Goal: Transaction & Acquisition: Register for event/course

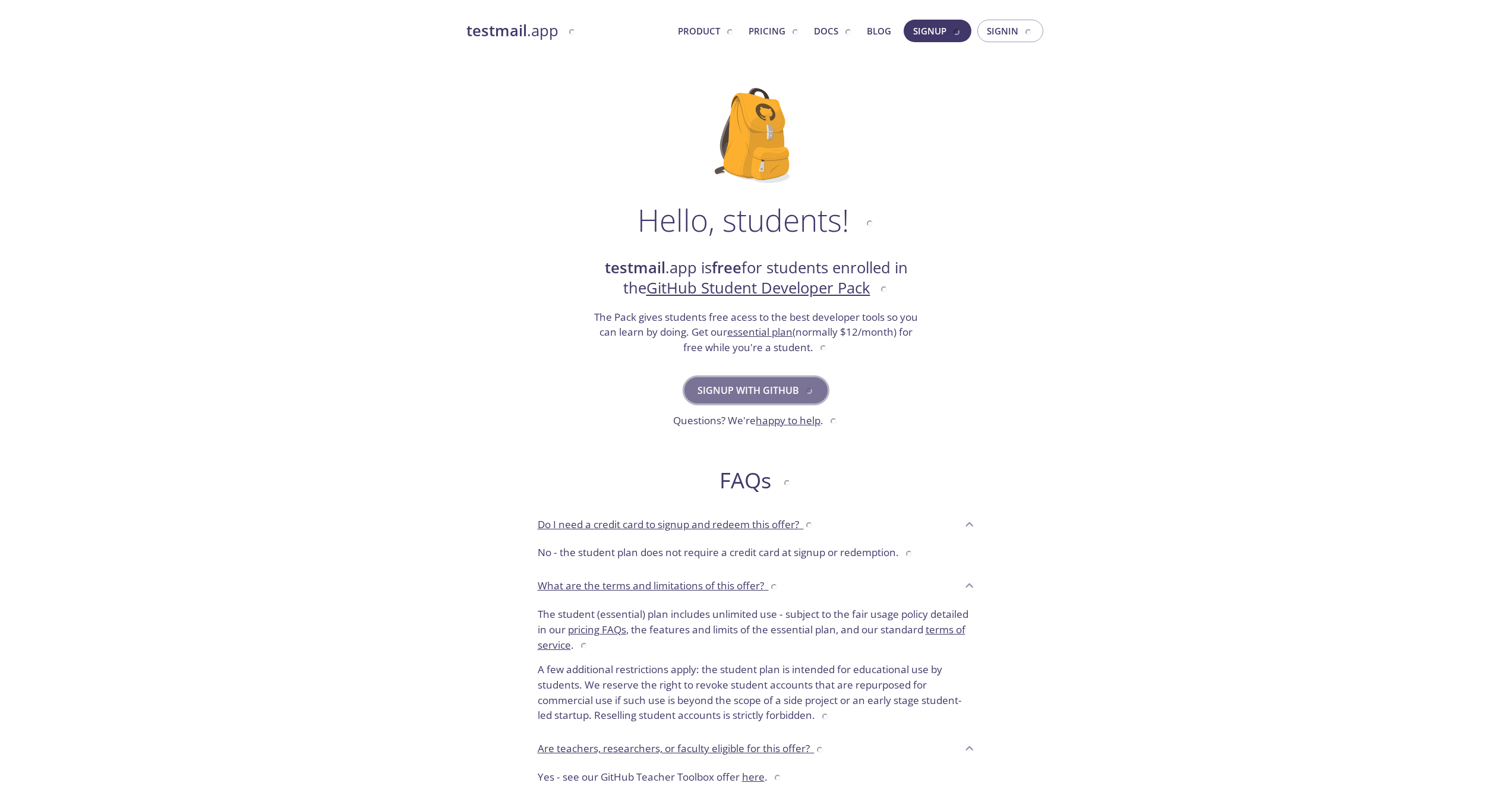
click at [761, 388] on span "Signup with GitHub" at bounding box center [756, 390] width 117 height 17
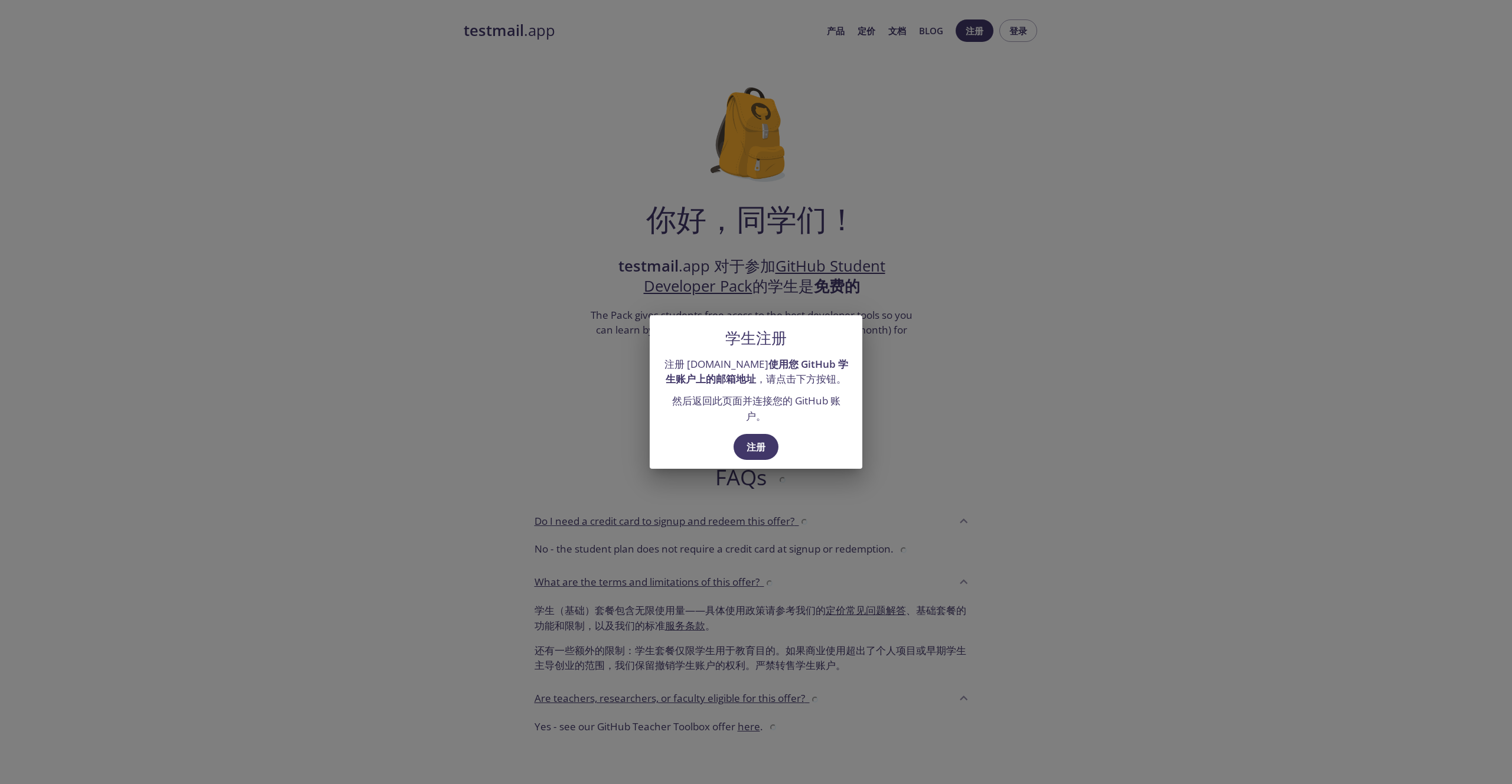
click at [938, 344] on div "学生注册 注册 [DOMAIN_NAME] 使用您 GitHub 学生账户上的邮箱地址 ，请点击下方按钮。 然后返回此页面并连接您的 GitHub 账户。 注册" at bounding box center [756, 392] width 1512 height 784
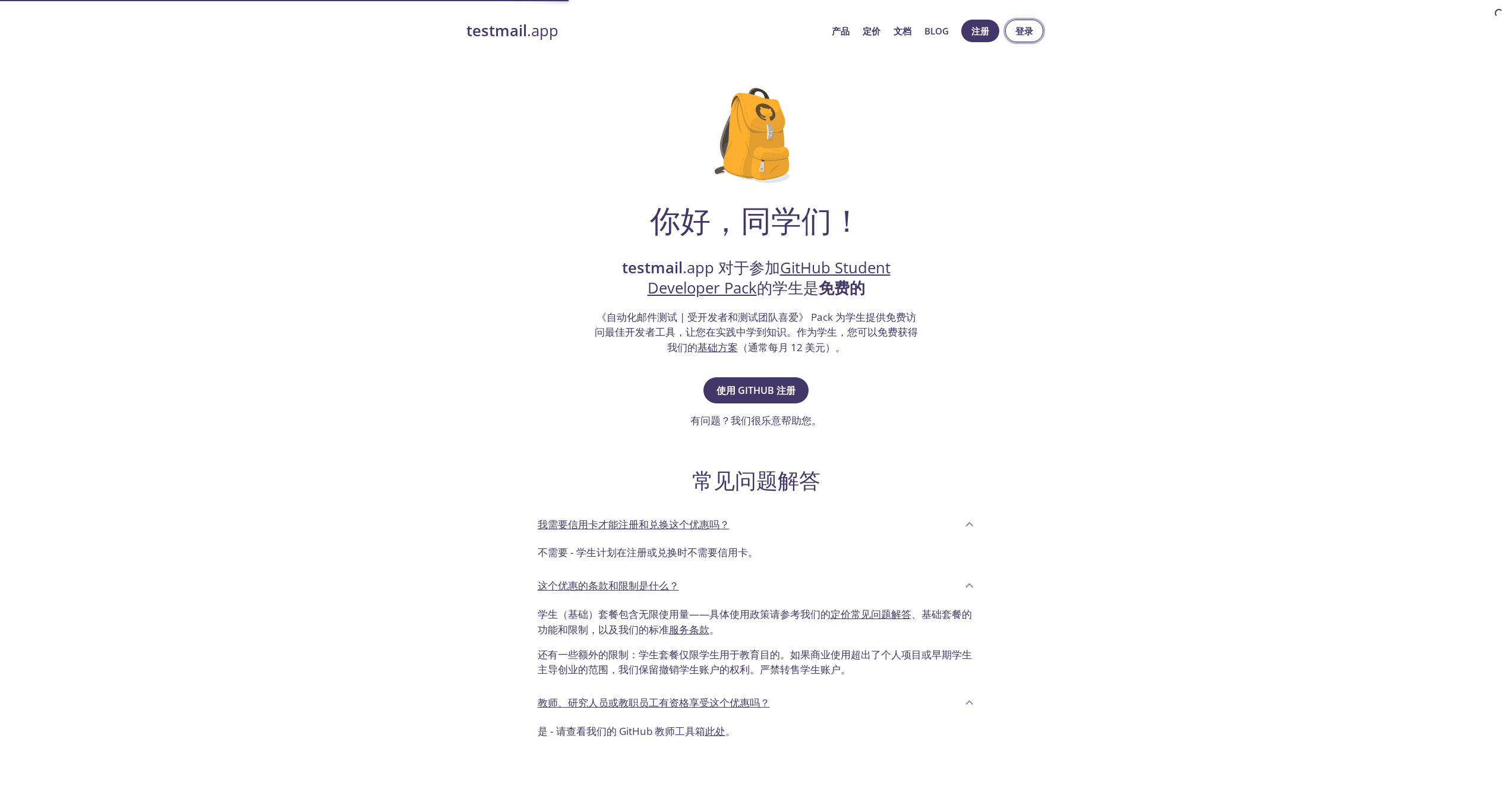
click at [1023, 36] on font "登录" at bounding box center [1025, 31] width 18 height 12
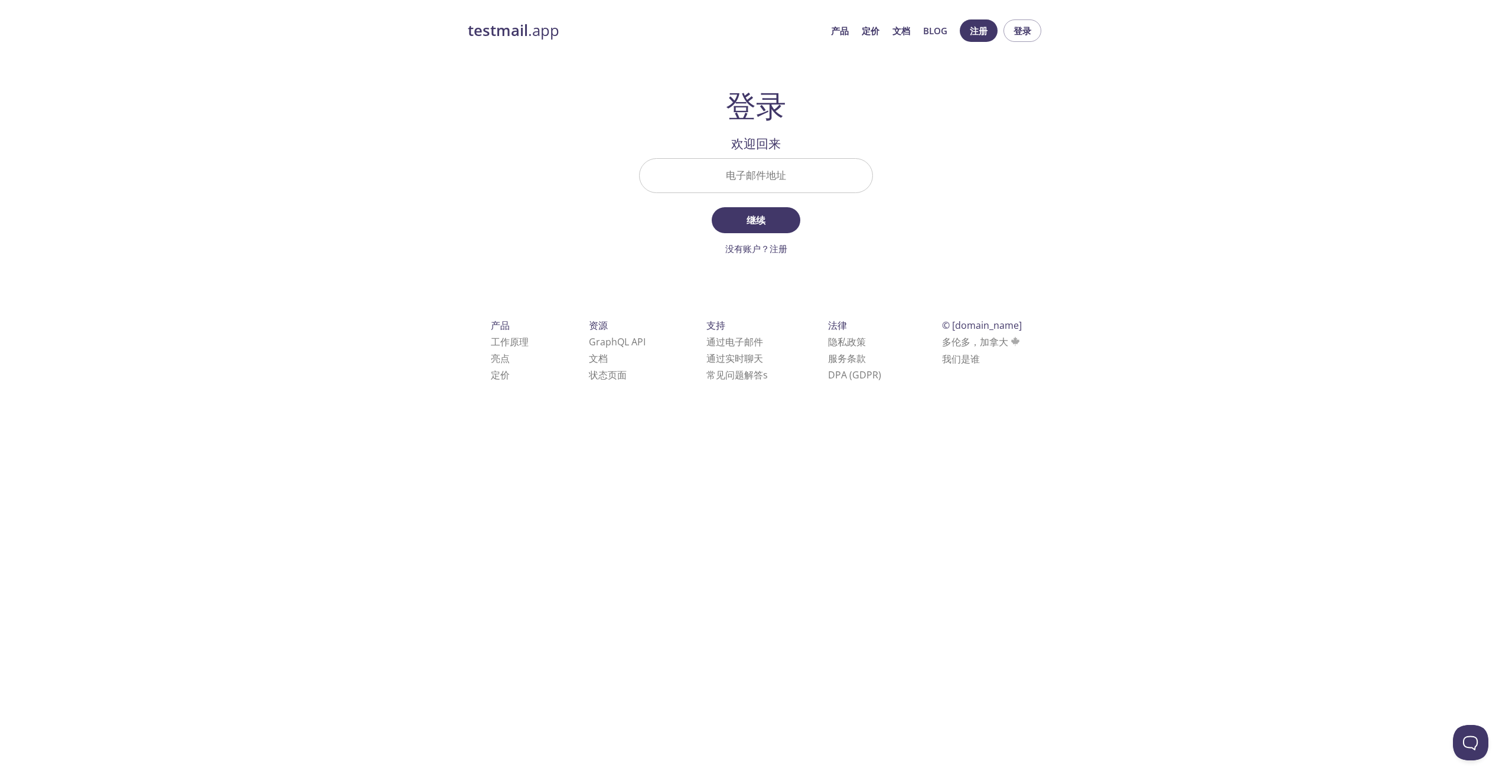
click at [765, 178] on input "电子邮件地址" at bounding box center [755, 175] width 232 height 33
drag, startPoint x: 1077, startPoint y: 164, endPoint x: 1066, endPoint y: 36, distance: 128.5
click at [1078, 162] on div "testmail .app 产品 定价 文档 Blog 注册 登录 登录 欢迎回来 电子邮件地址 继续 没有账户？注册 检查您的邮箱收件箱 Signin Se…" at bounding box center [756, 213] width 1512 height 404
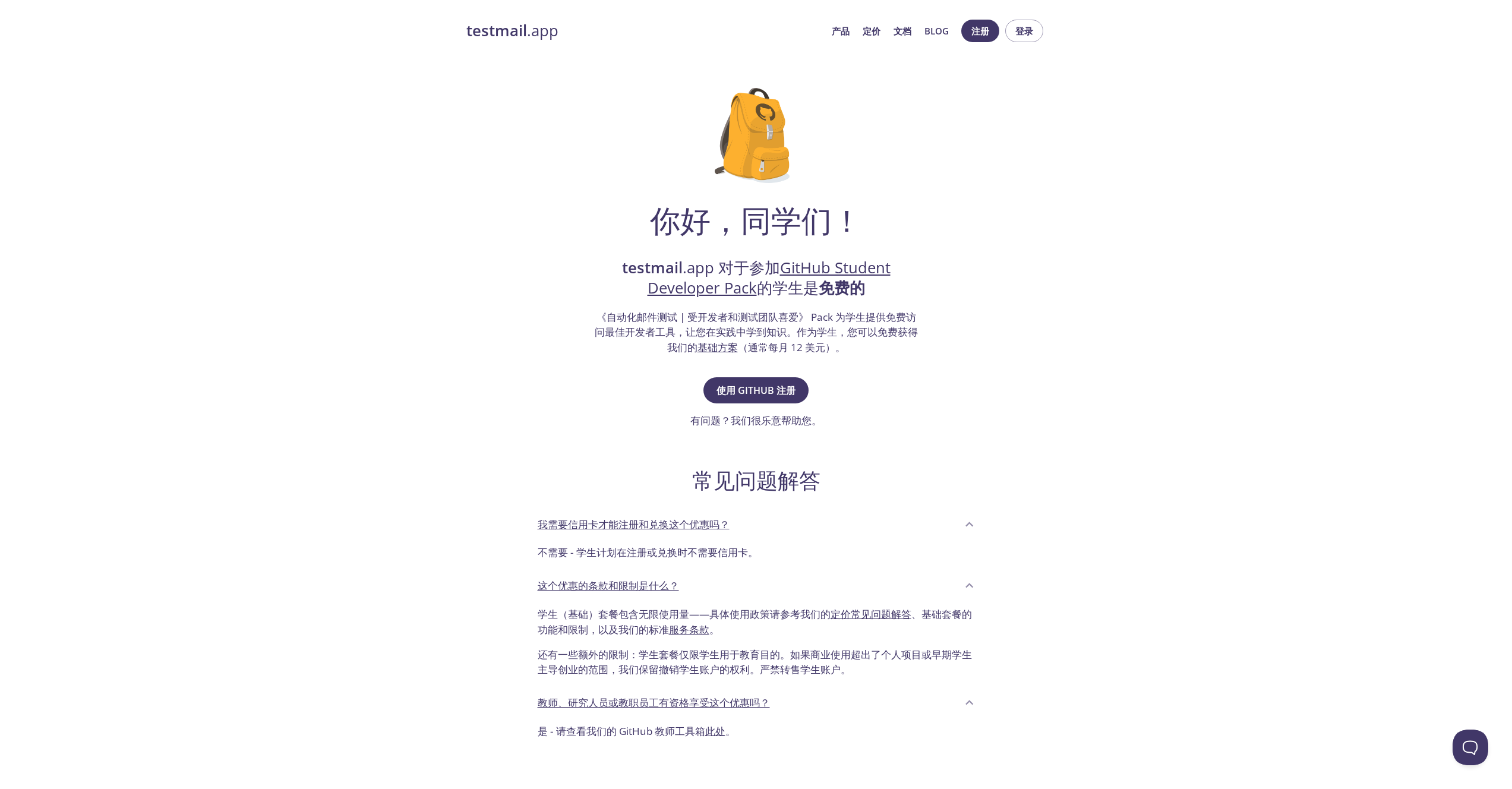
click at [825, 271] on link "GitHub Student Developer Pack" at bounding box center [770, 278] width 243 height 41
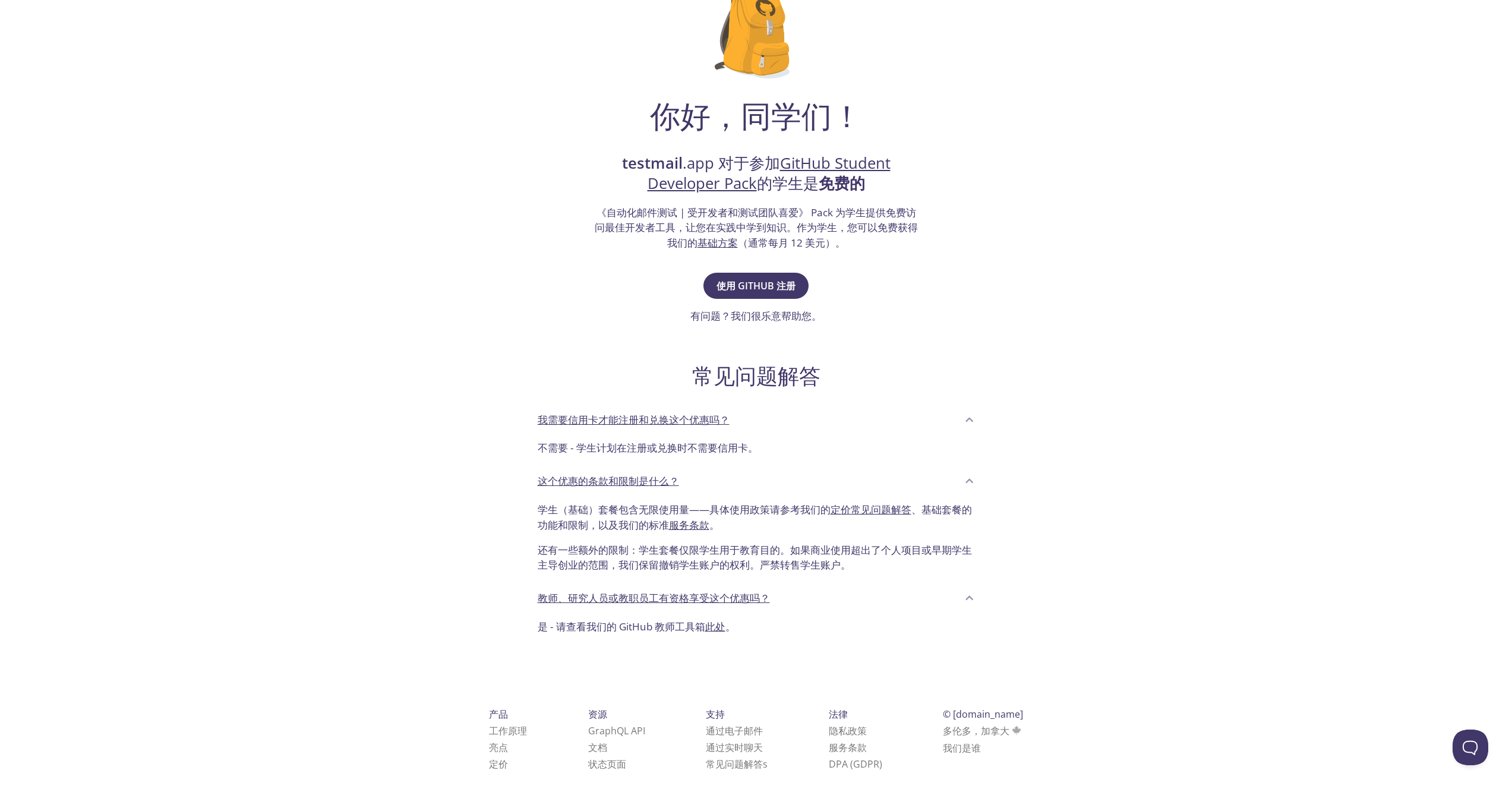
scroll to position [121, 0]
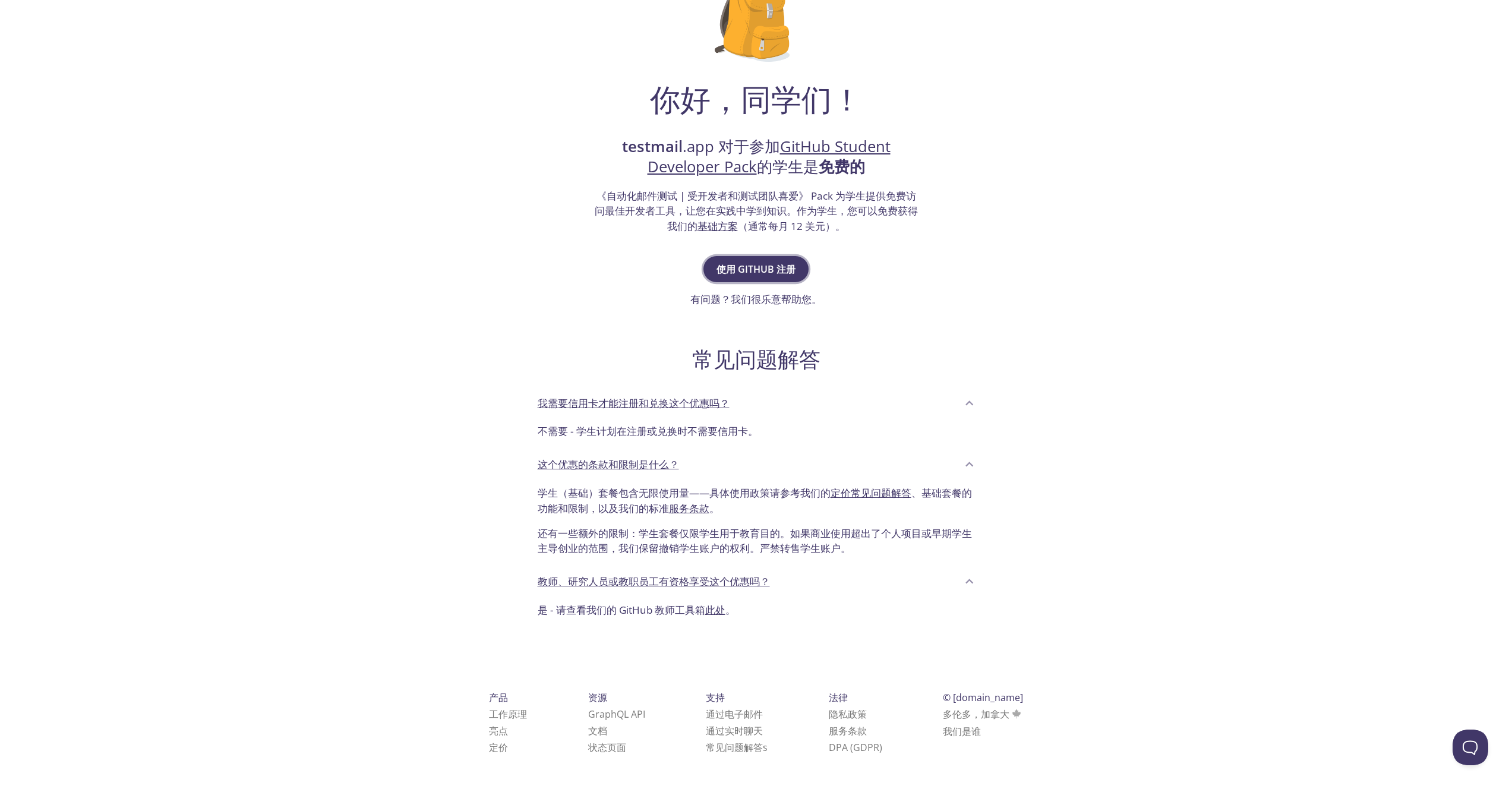
click at [756, 270] on font "使用 GitHub 注册" at bounding box center [756, 269] width 79 height 13
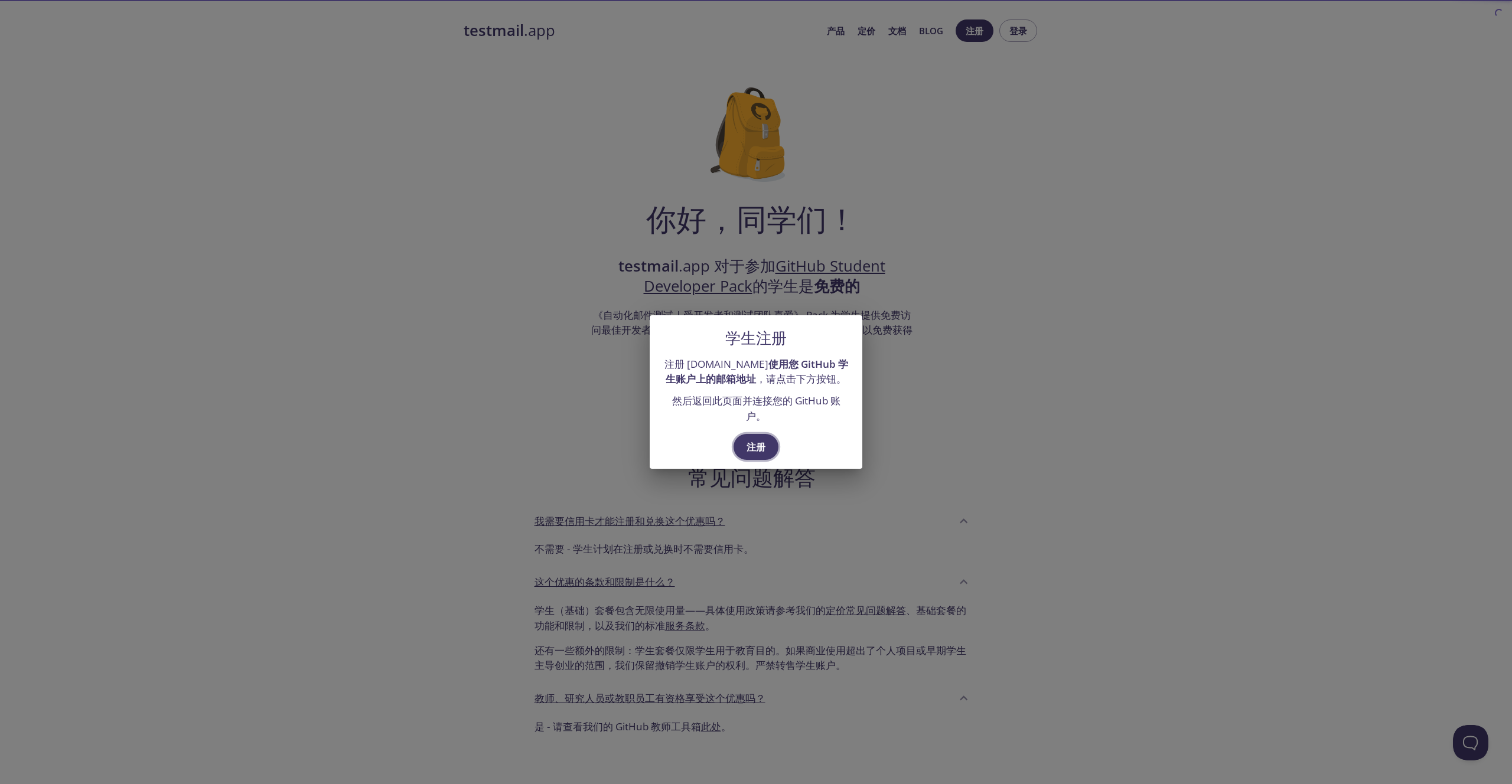
click at [758, 454] on font "注册" at bounding box center [756, 446] width 19 height 17
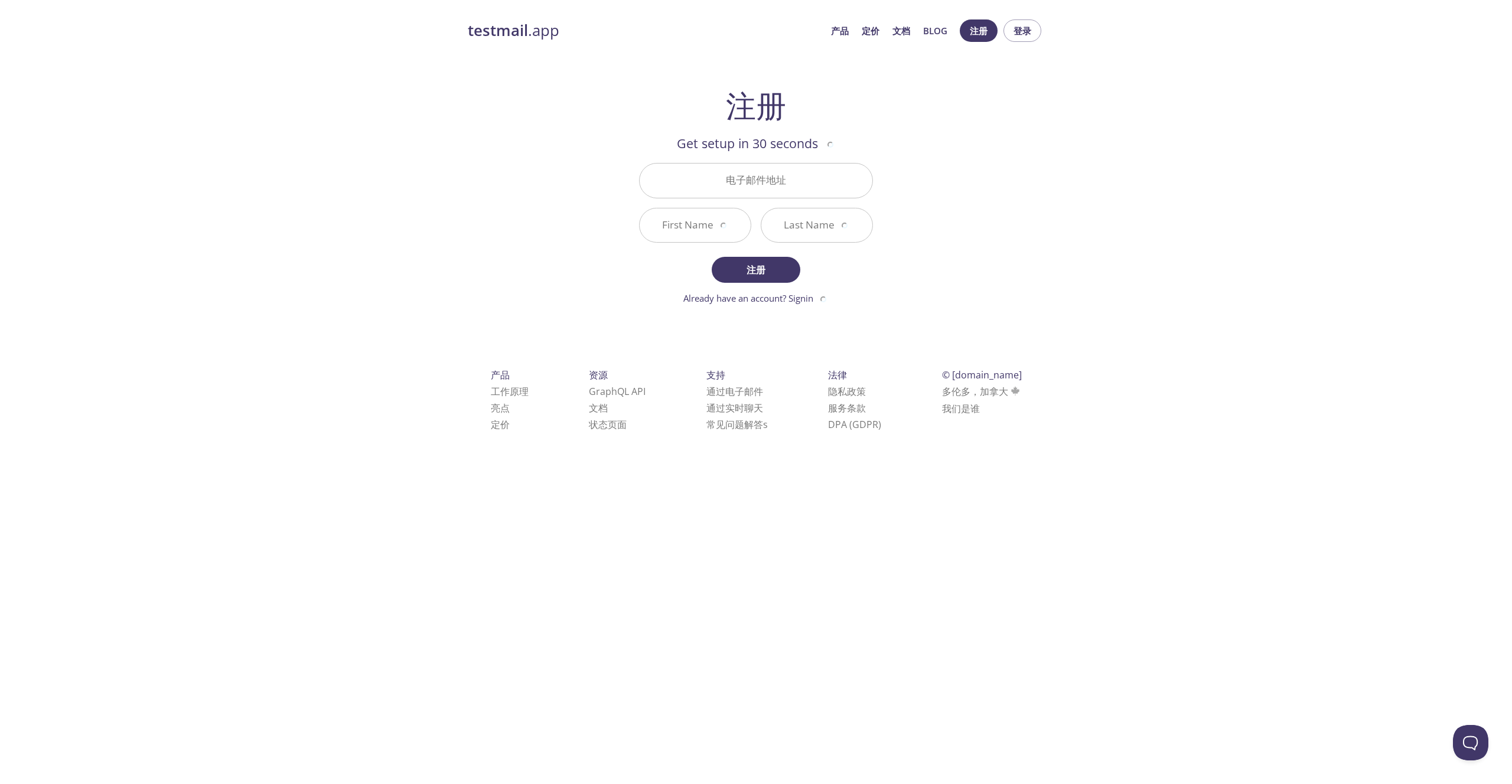
click at [798, 185] on input "电子邮件地址" at bounding box center [755, 181] width 232 height 33
click at [1027, 178] on div "testmail .app 产品 定价 文档 Blog 注册 登录 注册 Get setup in 30 seconds 电子邮件地址 First Name …" at bounding box center [756, 239] width 605 height 454
click at [696, 219] on input "First Name" at bounding box center [695, 225] width 111 height 33
click at [816, 229] on input "Last Name" at bounding box center [816, 225] width 111 height 33
click at [958, 232] on div "testmail .app 产品 定价 文档 Blog 注册 登录 注册 Get setup in 30 seconds 电子邮件地址 First Name …" at bounding box center [756, 239] width 605 height 454
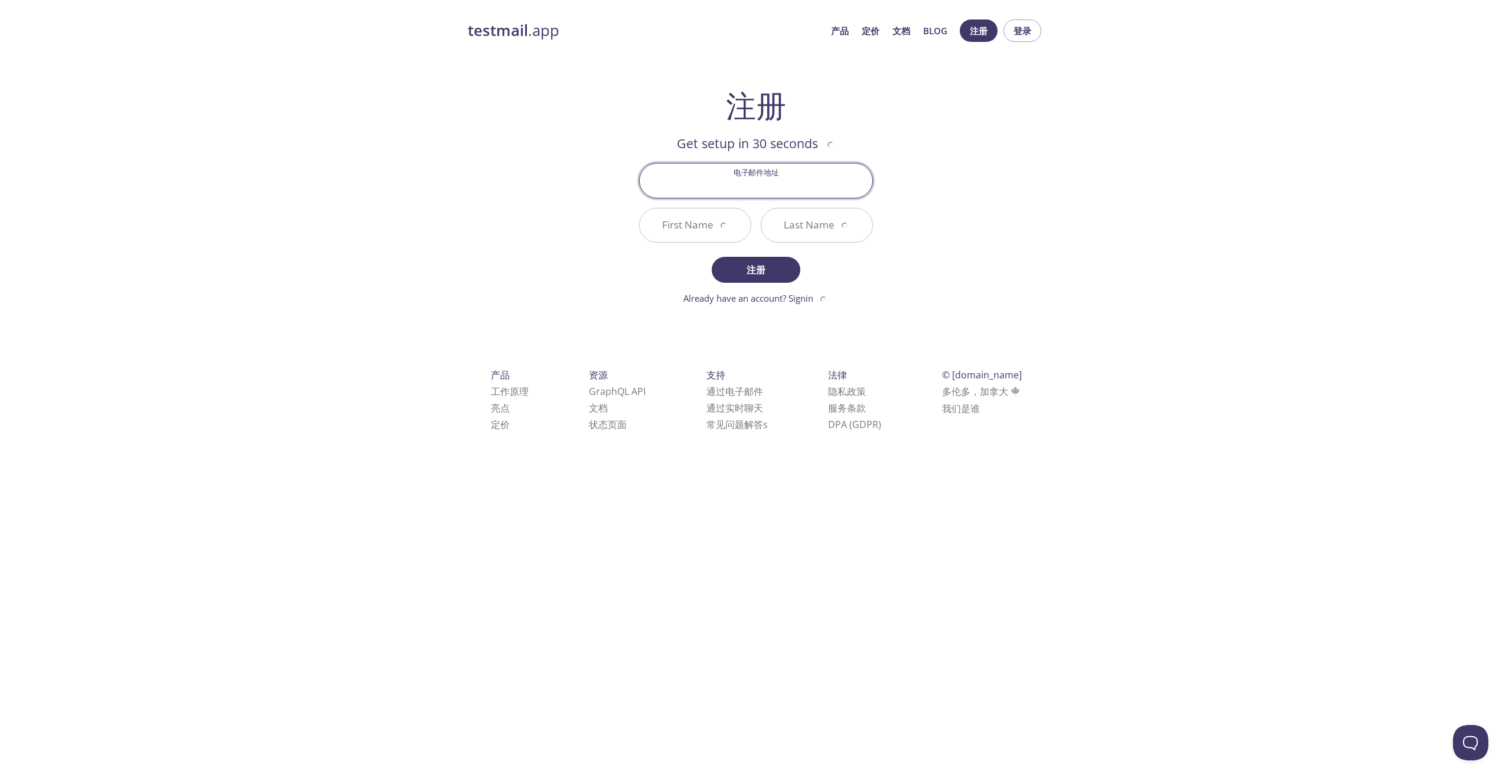
click at [788, 181] on input "电子邮件地址" at bounding box center [755, 181] width 232 height 33
paste input "sopartinez@sju.ac.kr"
type input "sopartinez@sju.ac.kr"
click at [710, 229] on input "First Name" at bounding box center [695, 225] width 111 height 33
drag, startPoint x: 718, startPoint y: 186, endPoint x: 695, endPoint y: 186, distance: 23.0
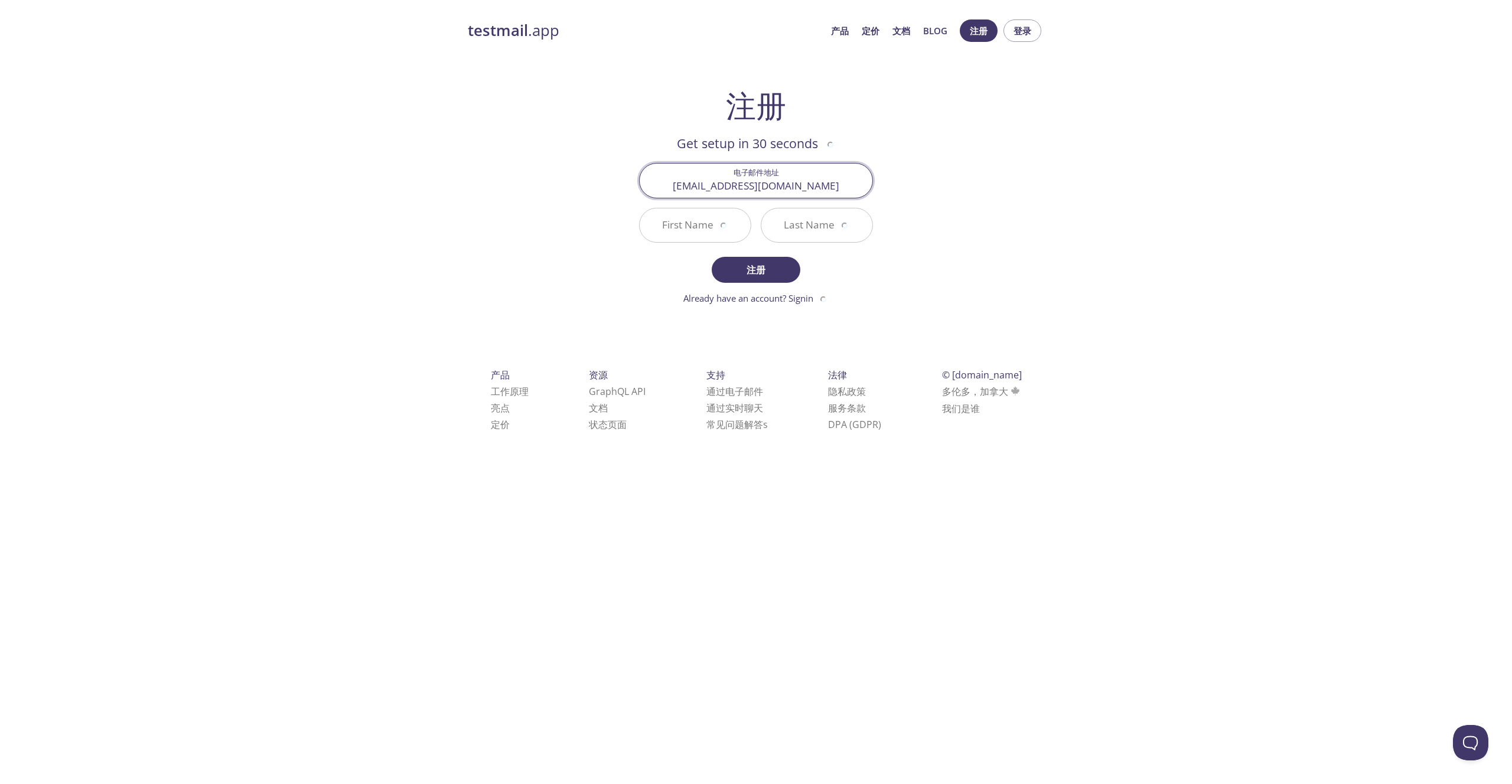
click at [695, 186] on input "sopartinez@sju.ac.kr" at bounding box center [755, 181] width 232 height 33
click at [703, 221] on input "First Name" at bounding box center [695, 225] width 111 height 33
paste input "So"
type input "So"
drag, startPoint x: 719, startPoint y: 187, endPoint x: 756, endPoint y: 183, distance: 37.2
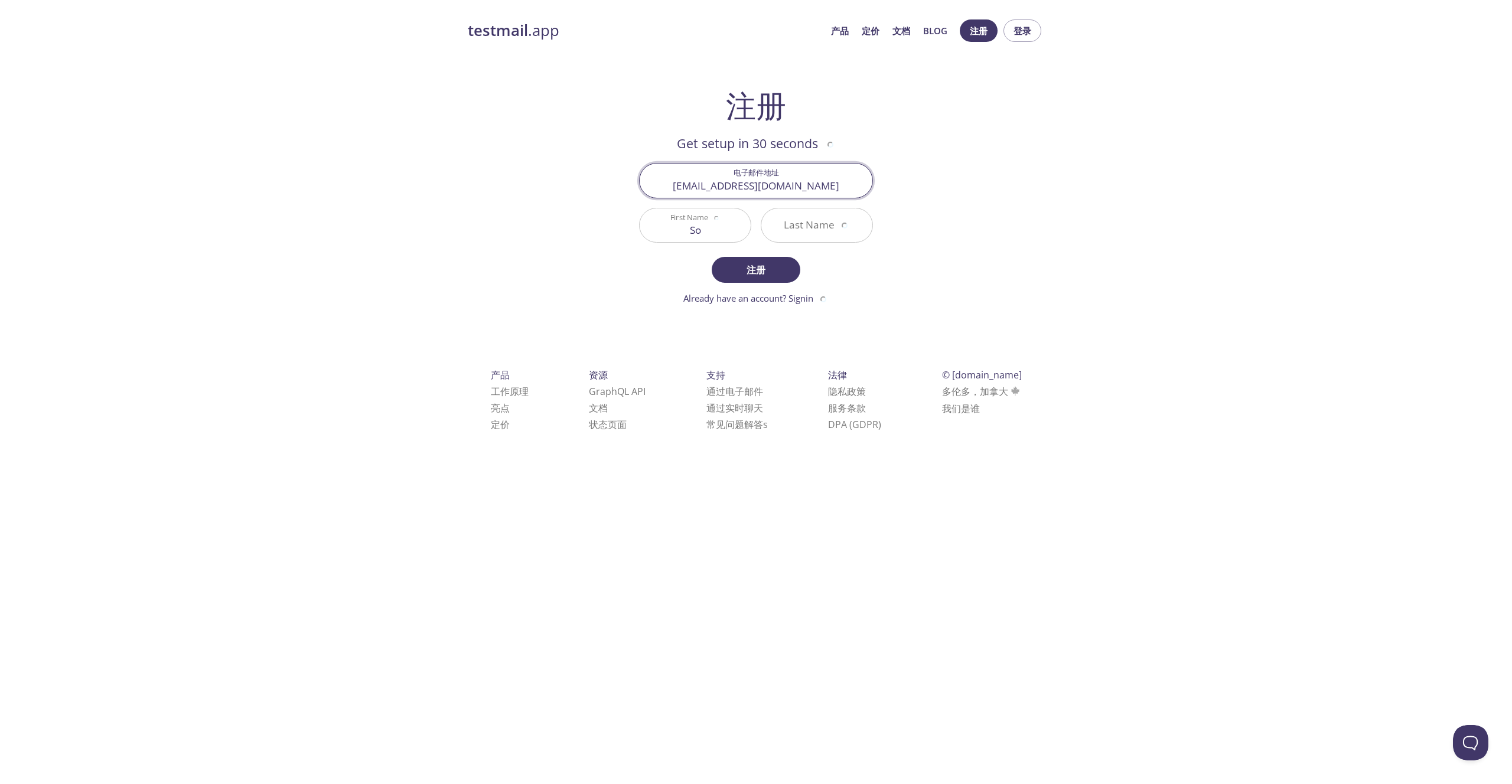
click at [756, 183] on input "sopartinez@sju.ac.kr" at bounding box center [755, 181] width 232 height 33
click at [820, 223] on input "Last Name" at bounding box center [816, 225] width 111 height 33
paste input "partinez"
type input "partinez"
click at [757, 270] on font "注册" at bounding box center [756, 270] width 19 height 13
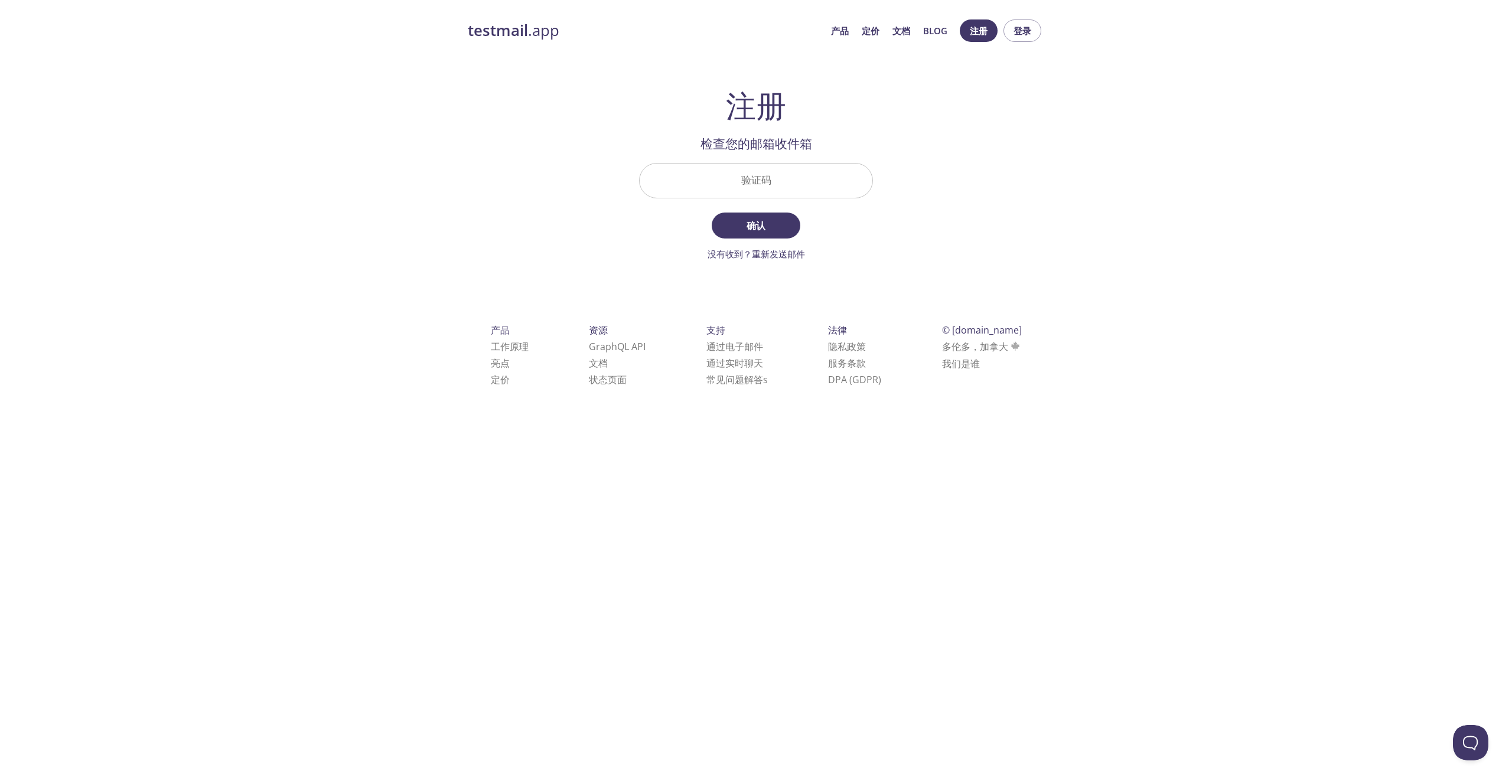
click at [748, 178] on input "验证码" at bounding box center [755, 181] width 232 height 33
click at [929, 214] on div "testmail .app 产品 定价 文档 Blog 注册 登录 注册 Get setup in 30 seconds 电子邮件地址 sopartinez@…" at bounding box center [756, 216] width 605 height 409
click at [511, 28] on strong "testmail" at bounding box center [497, 31] width 60 height 20
click at [986, 30] on font "注册" at bounding box center [978, 31] width 17 height 12
click at [495, 32] on strong "testmail" at bounding box center [497, 31] width 60 height 20
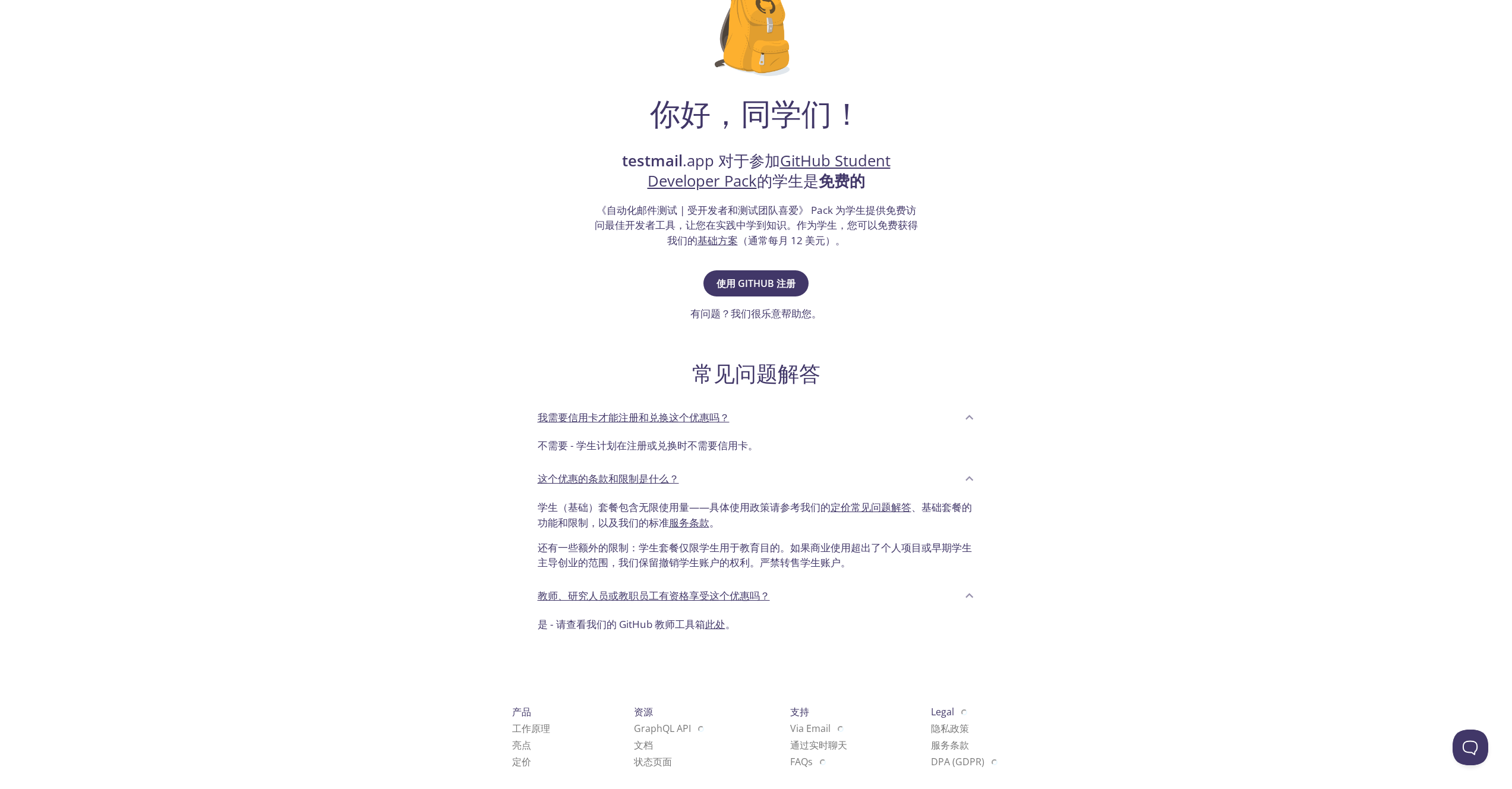
scroll to position [121, 0]
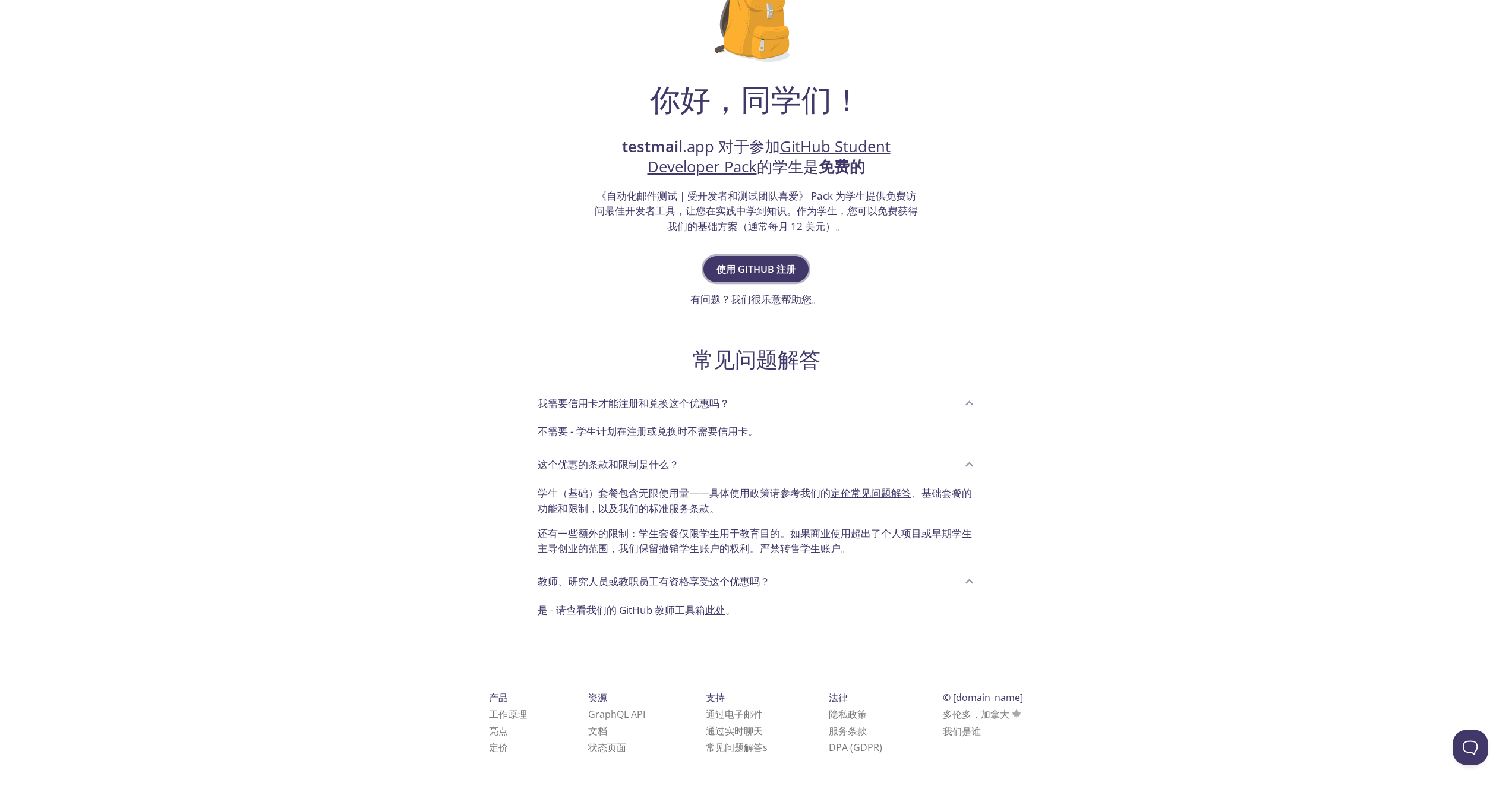
click at [761, 273] on font "使用 GitHub 注册" at bounding box center [756, 269] width 79 height 13
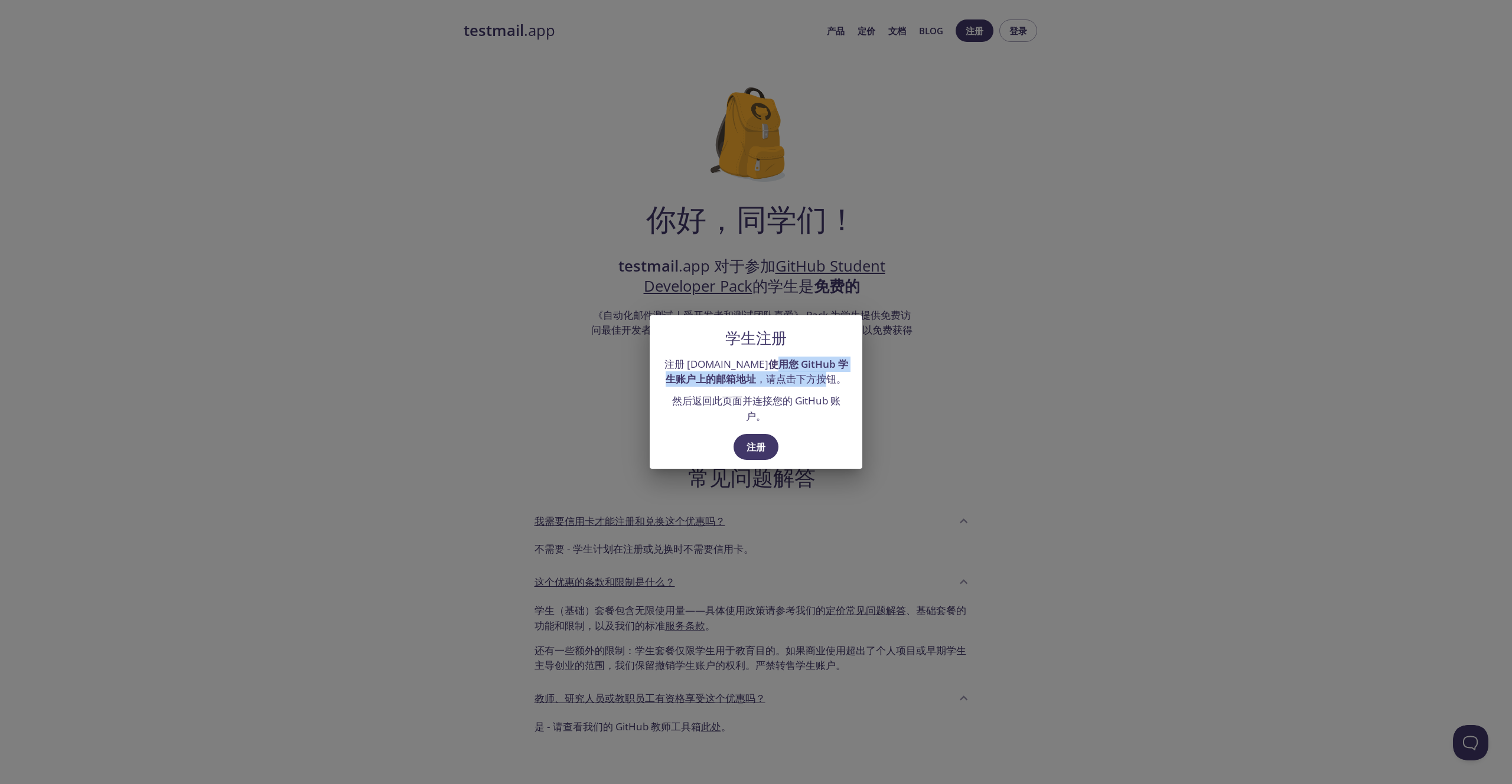
drag, startPoint x: 757, startPoint y: 363, endPoint x: 826, endPoint y: 379, distance: 70.8
click at [826, 379] on font "注册 [DOMAIN_NAME] 使用您 GitHub 学生账户上的邮箱地址 ，请点击下方按钮。" at bounding box center [756, 372] width 184 height 29
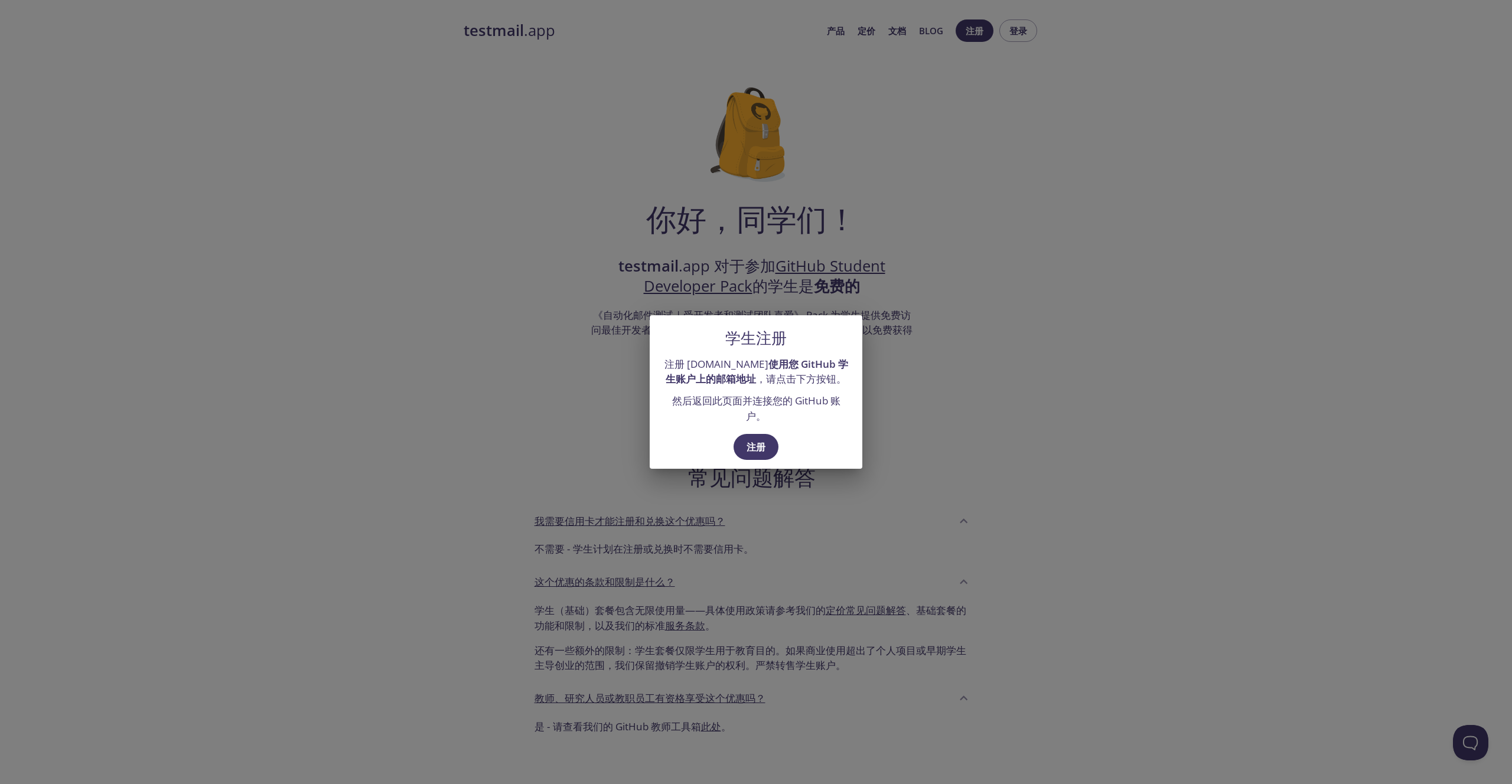
click at [586, 108] on div "学生注册 注册 [DOMAIN_NAME] 使用您 GitHub 学生账户上的邮箱地址 ，请点击下方按钮。 然后返回此页面并连接您的 GitHub 账户。 注册" at bounding box center [756, 392] width 1512 height 784
